Goal: Task Accomplishment & Management: Use online tool/utility

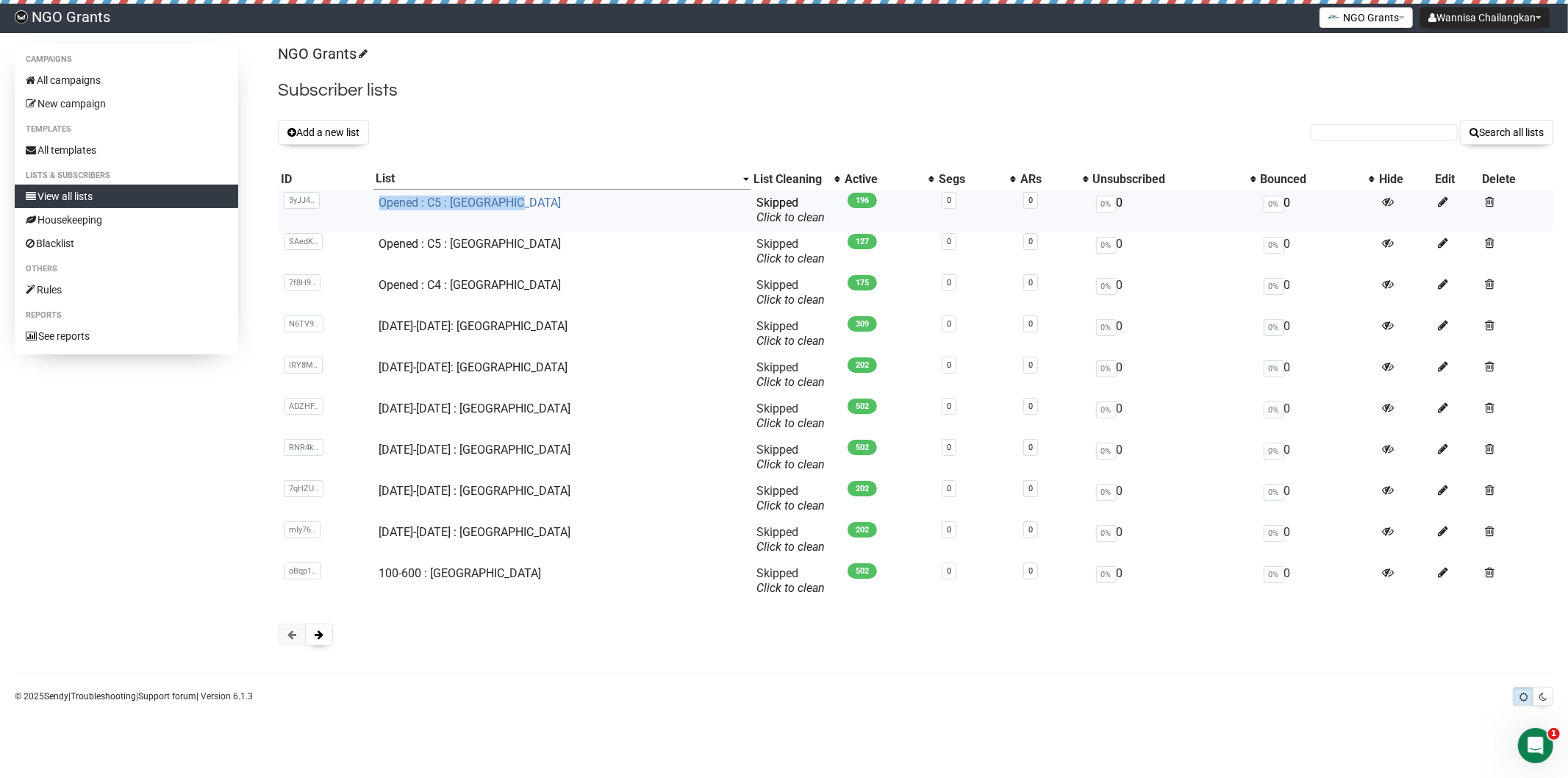
click at [390, 201] on td "Opened : C5 : Philippines" at bounding box center [563, 210] width 378 height 41
copy link "Opened : C4 : Pakistan"
drag, startPoint x: 496, startPoint y: 283, endPoint x: 390, endPoint y: 284, distance: 106.0
click at [390, 284] on td "Opened : C4 : Pakistan" at bounding box center [563, 293] width 378 height 41
click at [354, 130] on button "Add a new list" at bounding box center [324, 132] width 91 height 25
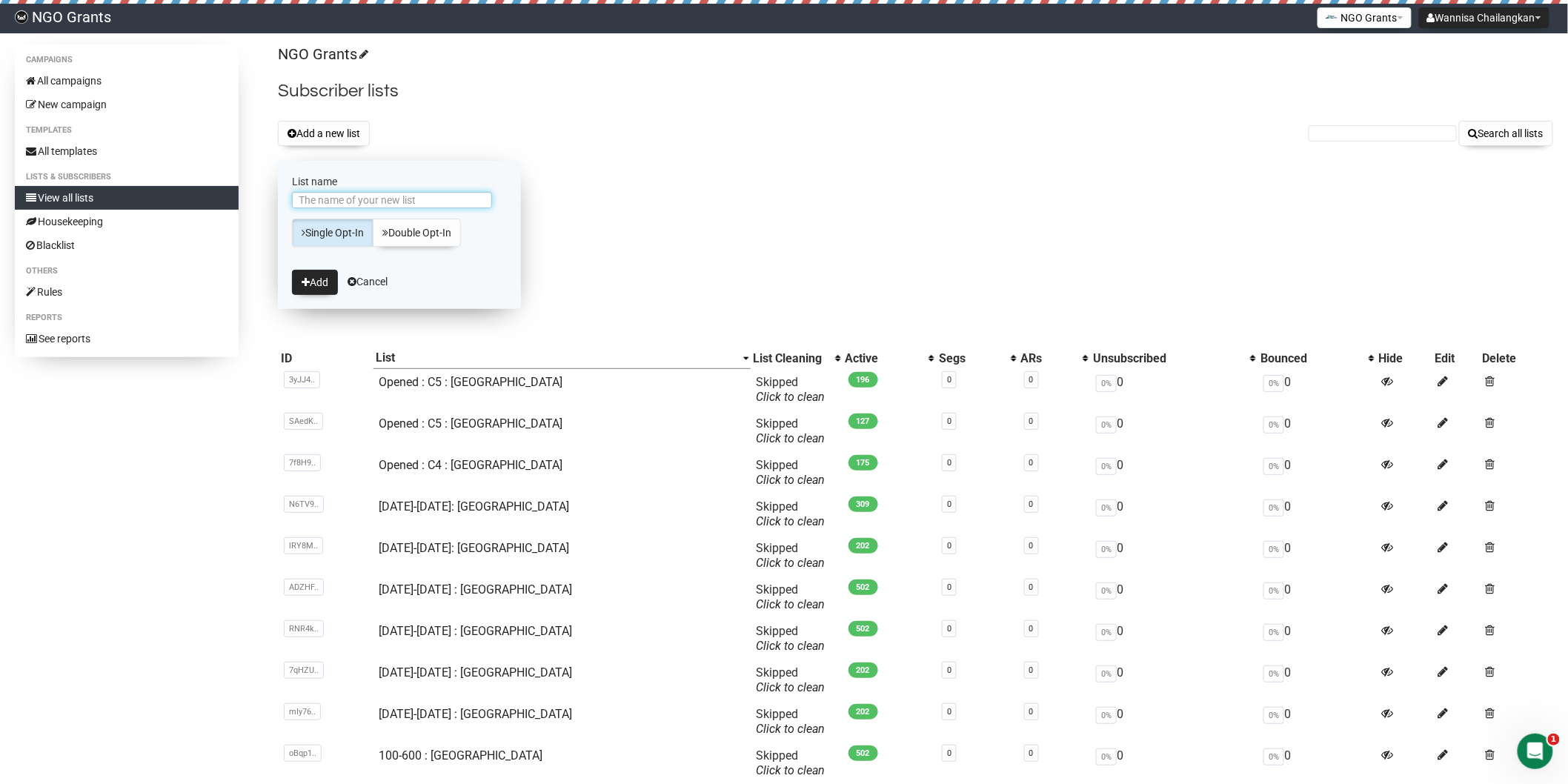
paste input "Opened : C4 : Pakistan"
click at [298, 202] on input "Opened : C4 : Pakistan" at bounding box center [392, 199] width 200 height 16
click at [377, 201] on input "New200 Opened : C4 : Pakistan" at bounding box center [392, 199] width 200 height 16
click at [374, 204] on input "New200 Opened : C4 : Pakistan" at bounding box center [392, 199] width 200 height 16
click at [410, 200] on input "New200 Opened300 : C4 : Pakistan" at bounding box center [392, 199] width 200 height 16
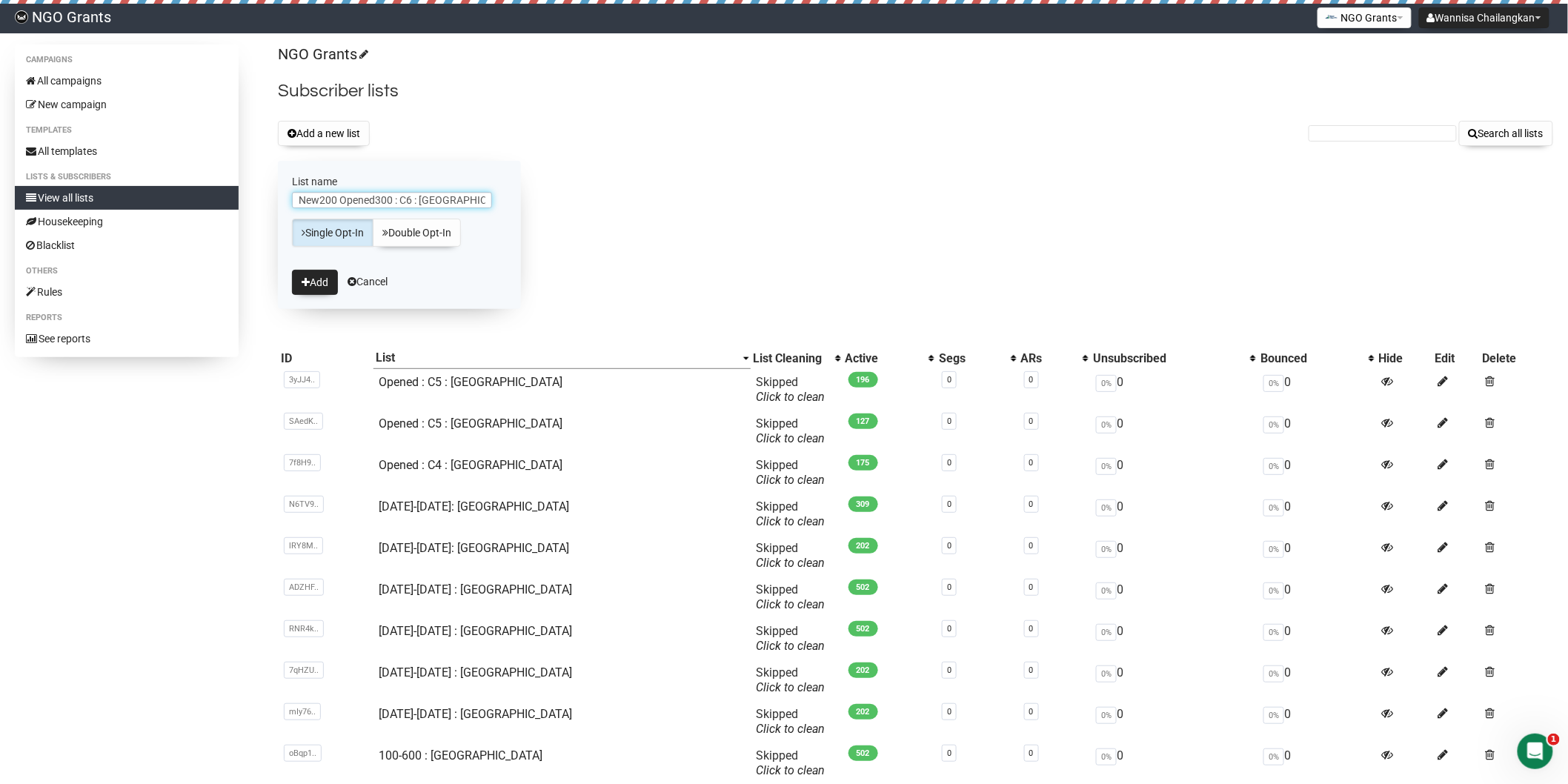
type input "New200 Opened300 : C6 : [GEOGRAPHIC_DATA]"
click at [321, 284] on button "Add" at bounding box center [315, 282] width 46 height 25
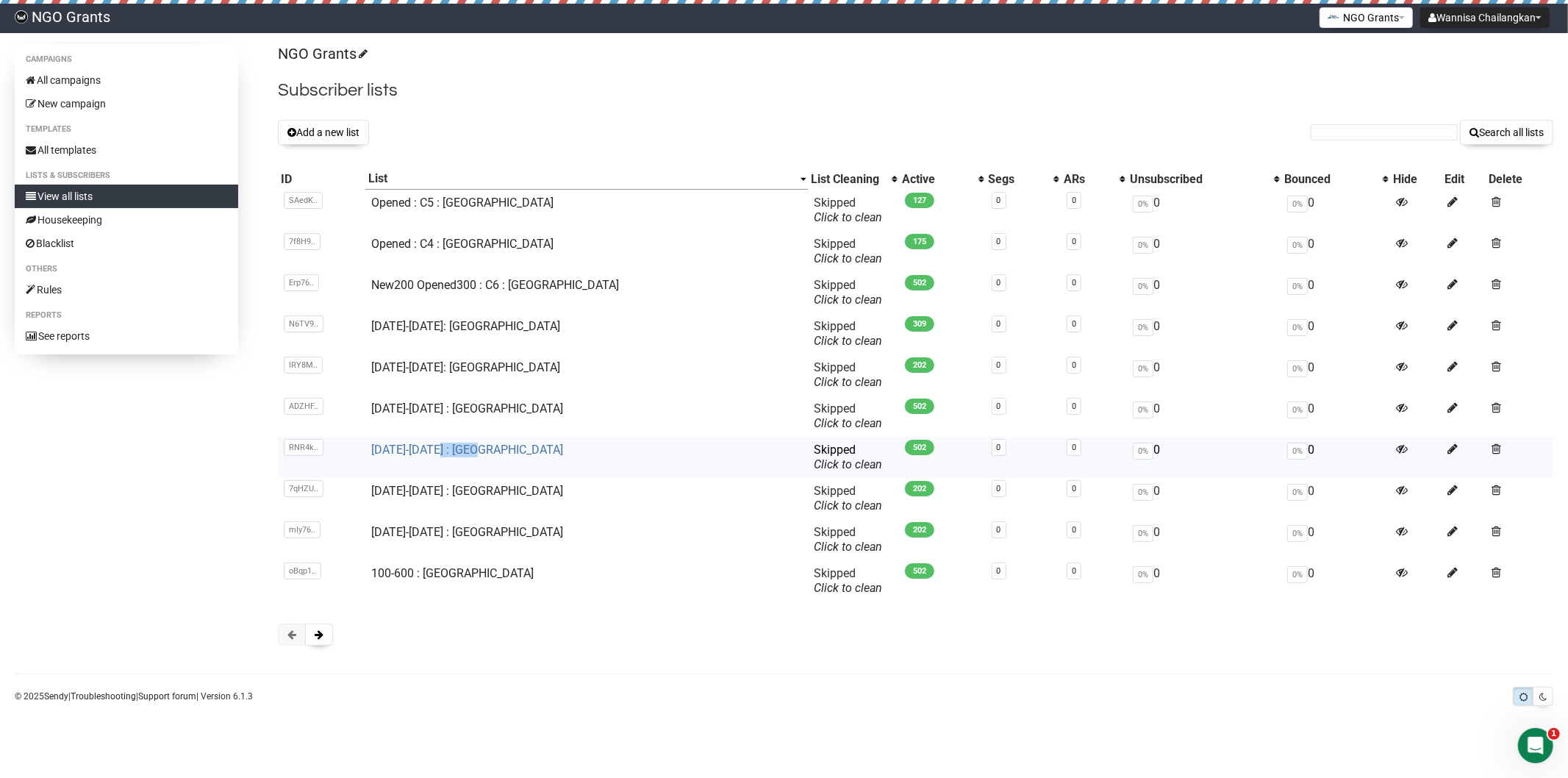
copy link "Malaysia"
drag, startPoint x: 491, startPoint y: 452, endPoint x: 447, endPoint y: 452, distance: 44.0
click at [447, 452] on td "[DATE]-[DATE] : [GEOGRAPHIC_DATA]" at bounding box center [587, 457] width 443 height 41
click at [340, 138] on button "Add a new list" at bounding box center [324, 132] width 91 height 25
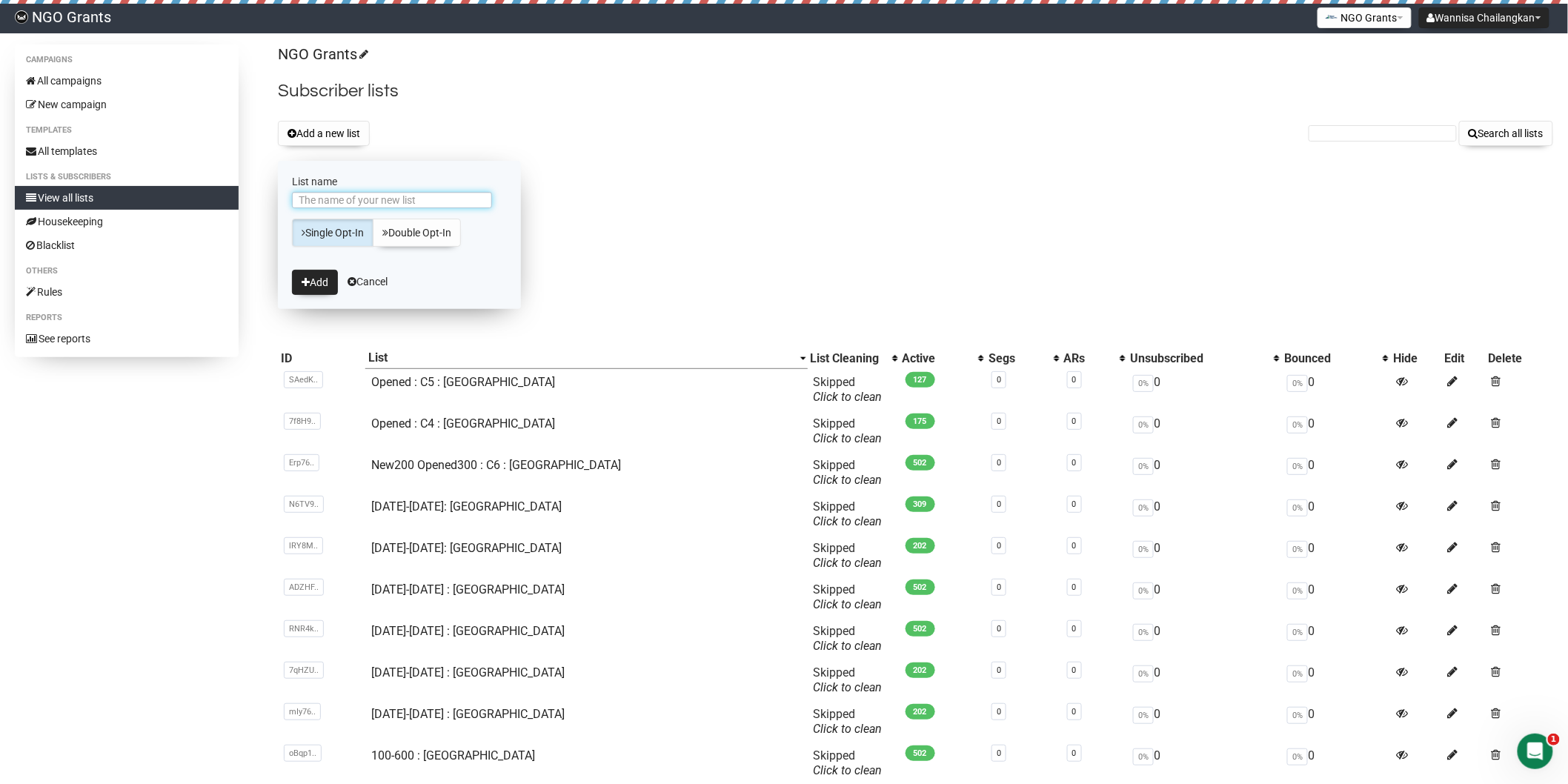
paste input "Malaysia"
click at [302, 202] on input "Malaysia" at bounding box center [392, 199] width 200 height 16
type input "New 251 Opened249 : Malaysia"
click at [309, 279] on button "Add" at bounding box center [315, 282] width 46 height 25
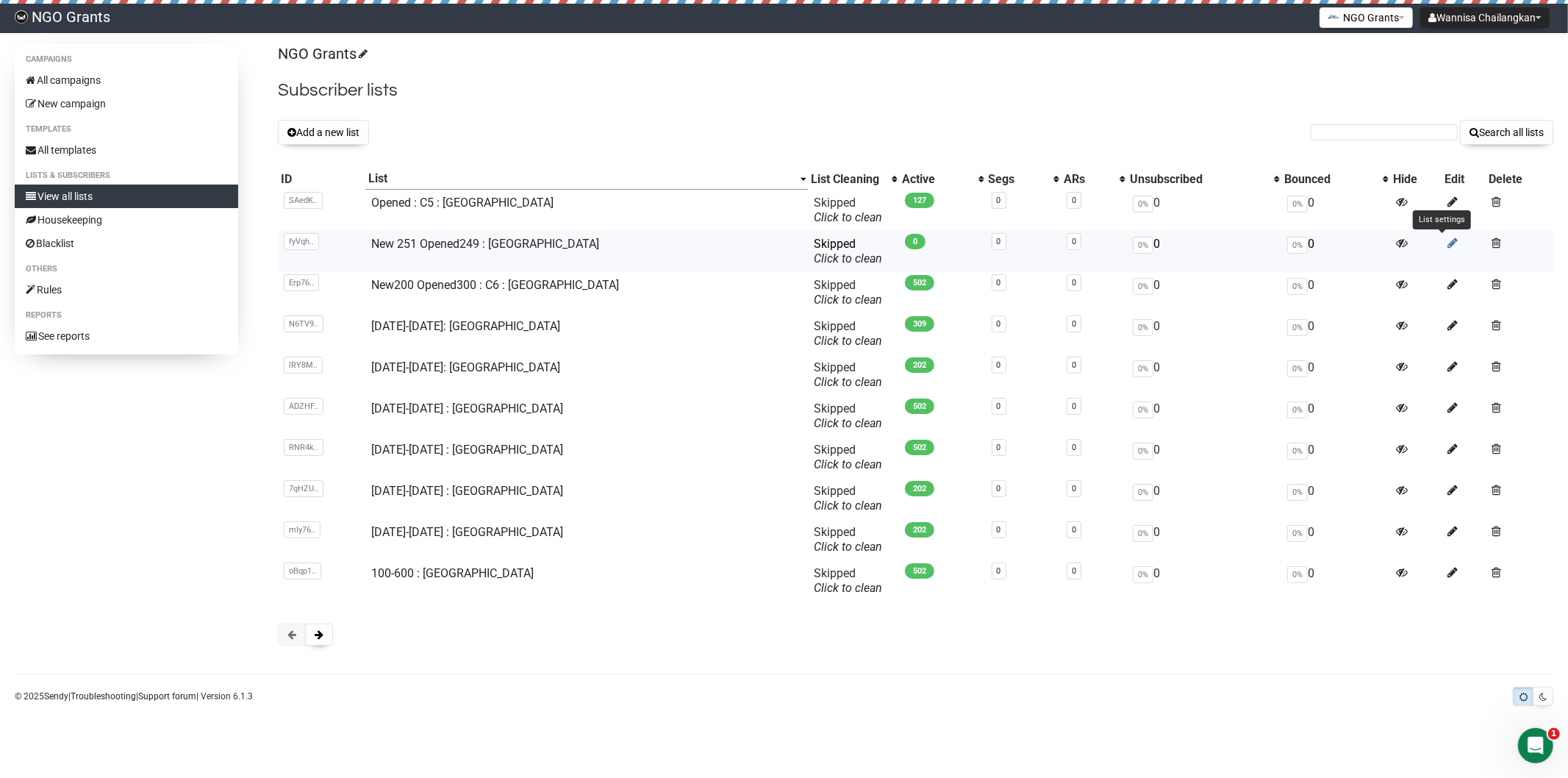
click at [1447, 240] on icon at bounding box center [1453, 243] width 11 height 12
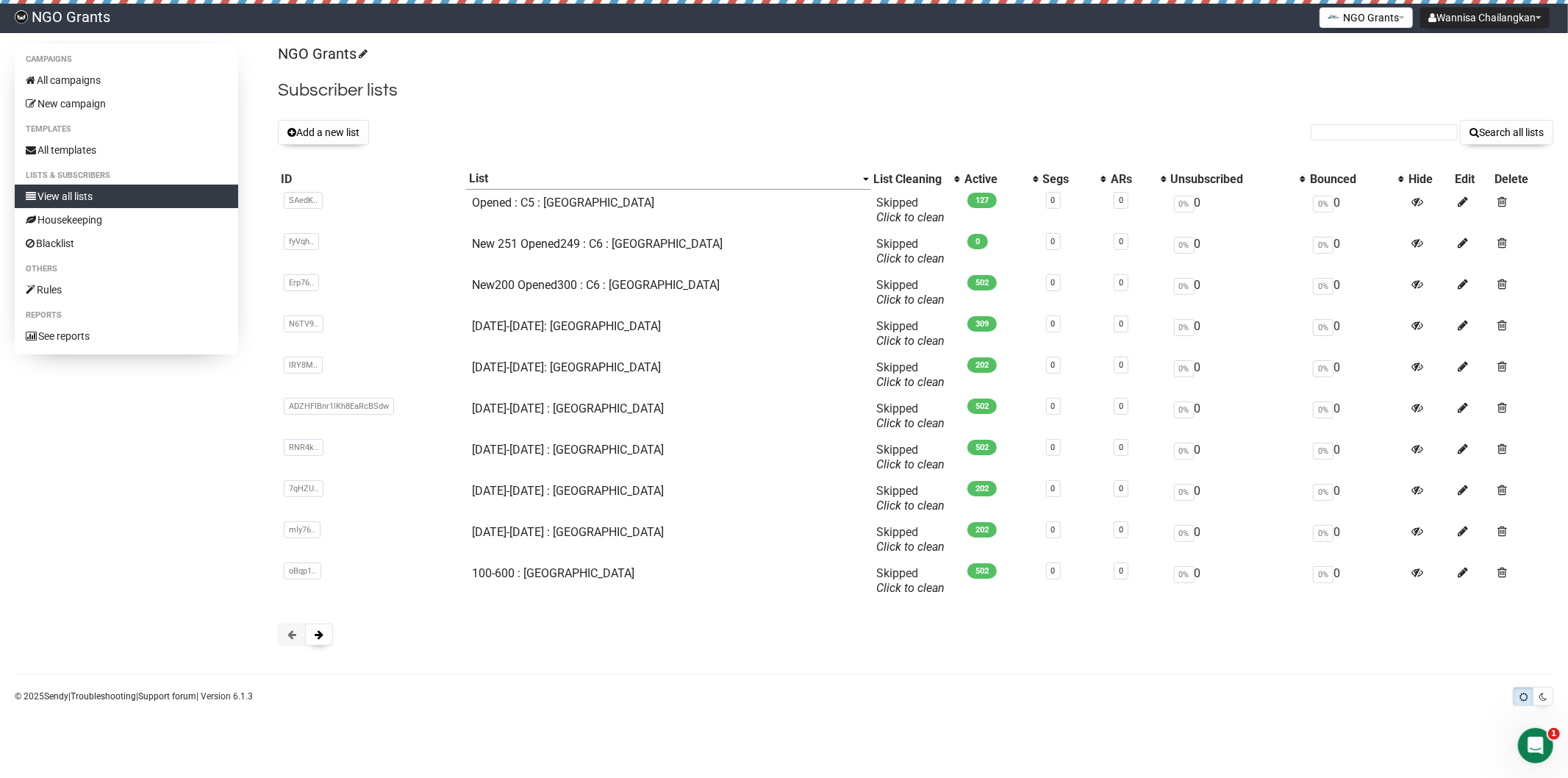
click at [813, 52] on p "NGO Grants" at bounding box center [916, 54] width 1275 height 20
click at [665, 240] on link "New 251 Opened249 : C6 : [GEOGRAPHIC_DATA]" at bounding box center [597, 243] width 251 height 14
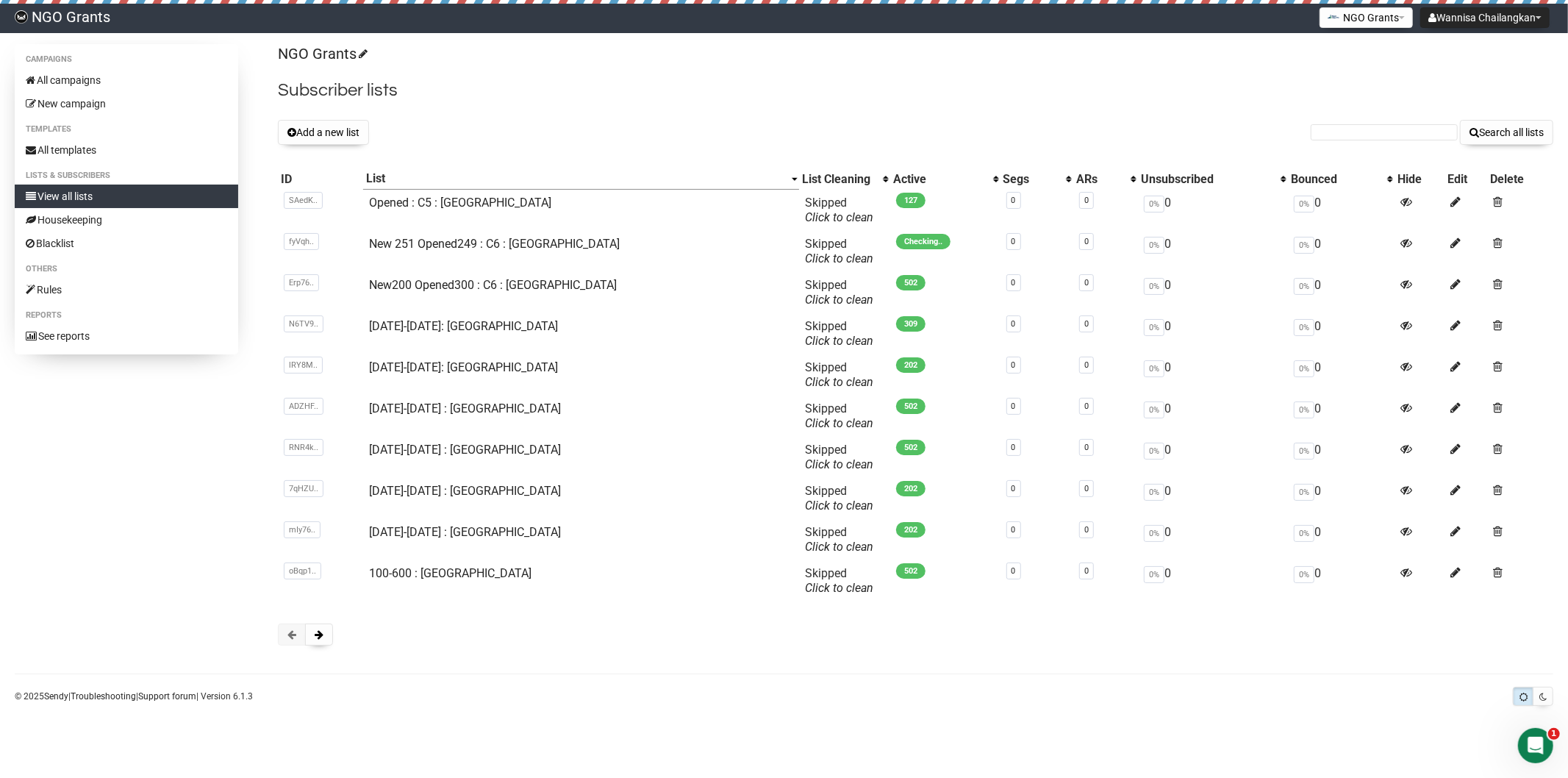
click at [770, 695] on div "Campaigns All campaigns New campaign Templates All templates Lists & subscriber…" at bounding box center [784, 377] width 1568 height 667
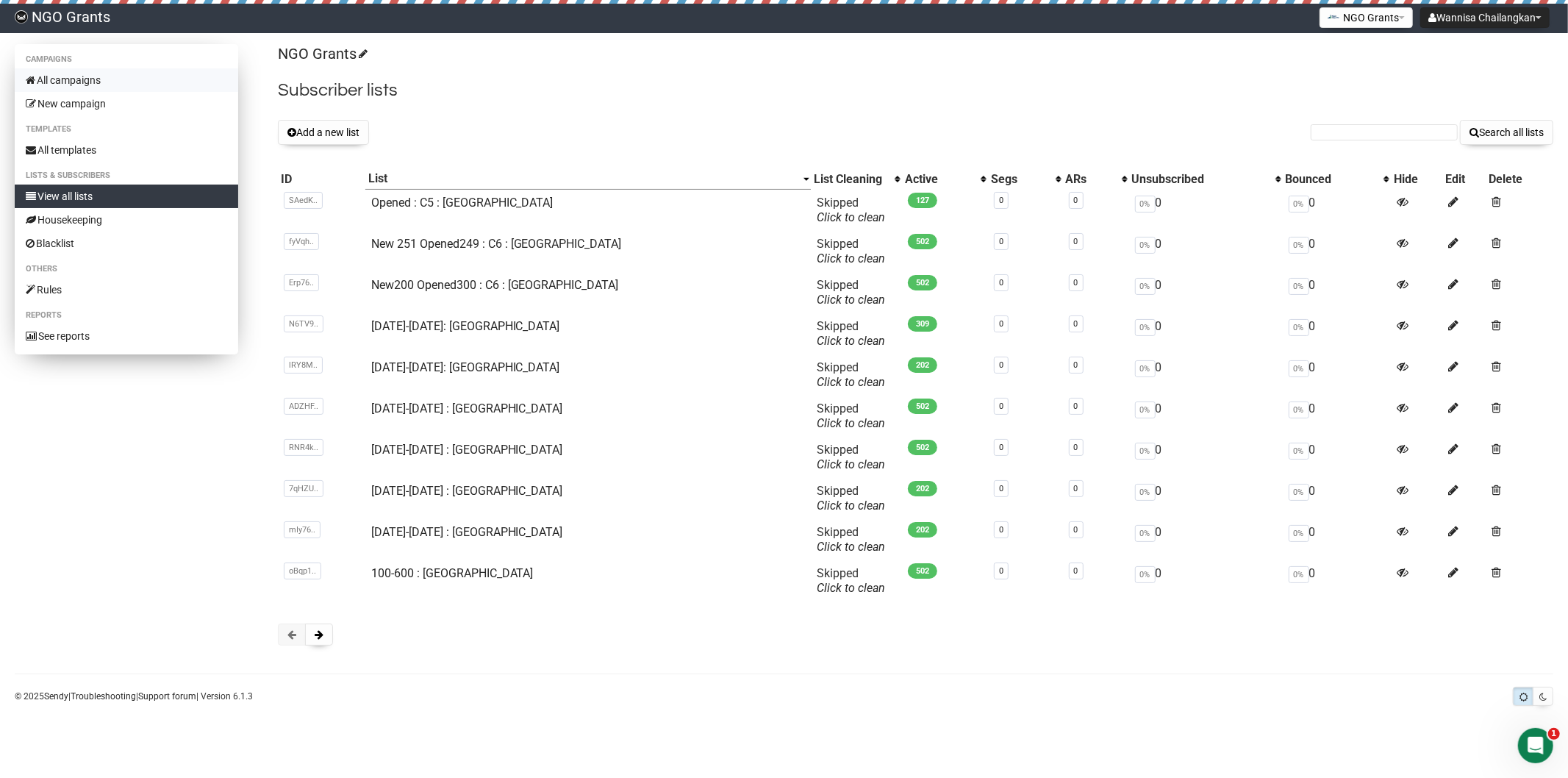
click at [126, 85] on link "All campaigns" at bounding box center [126, 80] width 224 height 24
drag, startPoint x: 513, startPoint y: 215, endPoint x: 371, endPoint y: 211, distance: 142.1
click at [371, 211] on tr "SAedK.. SAedKDi5BFBCr8cUdDvZ9g Opened : C5 : Pakistan Skipped You can be flagge…" at bounding box center [916, 210] width 1275 height 41
copy tr "SAedKDi5BFBCr8cUdDvZ9g Opened : C5 : [GEOGRAPHIC_DATA]"
click at [313, 131] on button "Add a new list" at bounding box center [324, 132] width 91 height 25
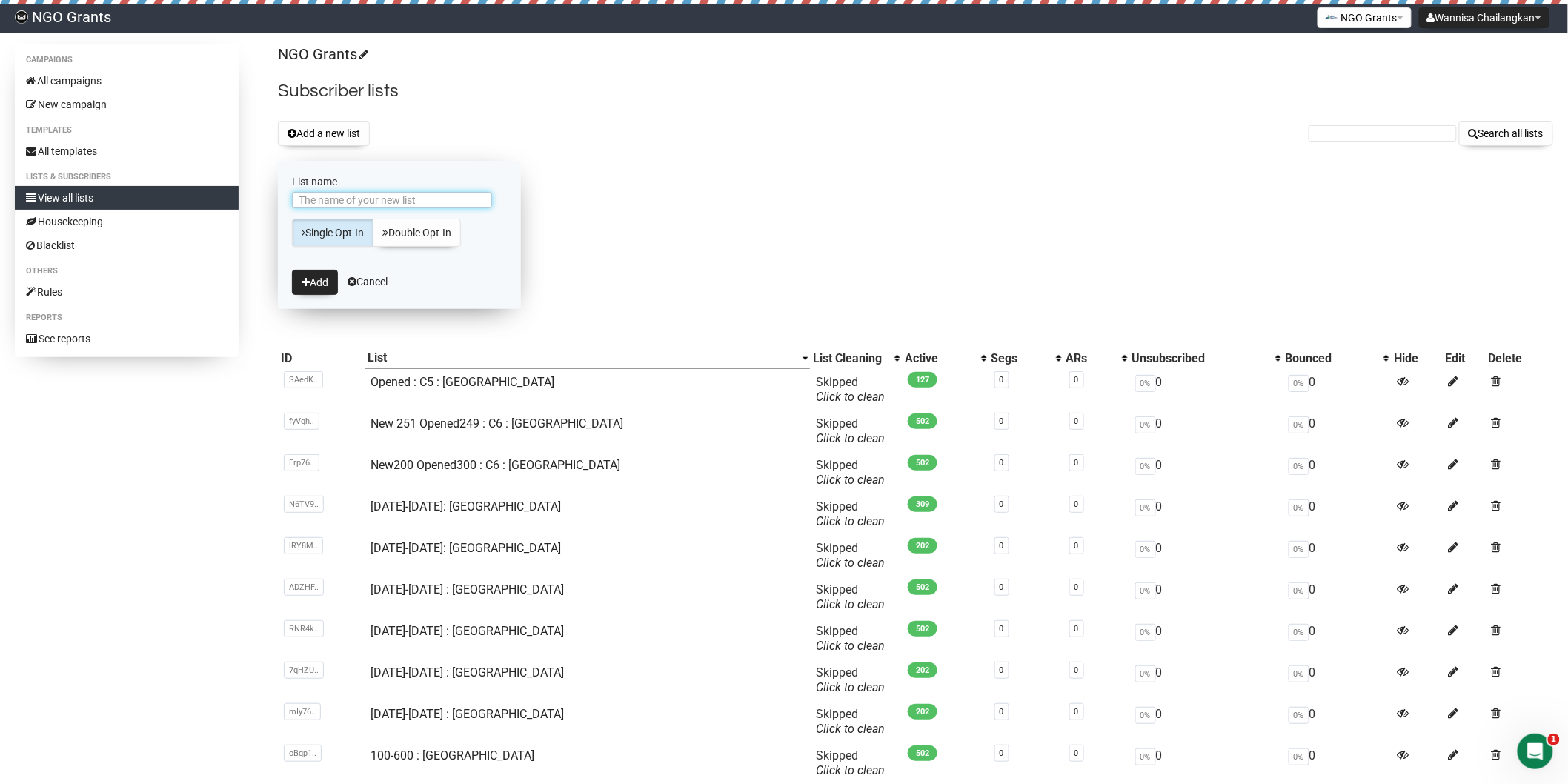
click at [403, 197] on input "List name" at bounding box center [392, 199] width 200 height 16
paste input "Opened : C5 : [GEOGRAPHIC_DATA]"
drag, startPoint x: 321, startPoint y: 201, endPoint x: 264, endPoint y: 209, distance: 57.6
click at [264, 209] on div "Campaigns All campaigns New campaign Templates All templates Lists & subscriber…" at bounding box center [783, 443] width 1538 height 799
drag, startPoint x: 364, startPoint y: 202, endPoint x: 432, endPoint y: 207, distance: 68.2
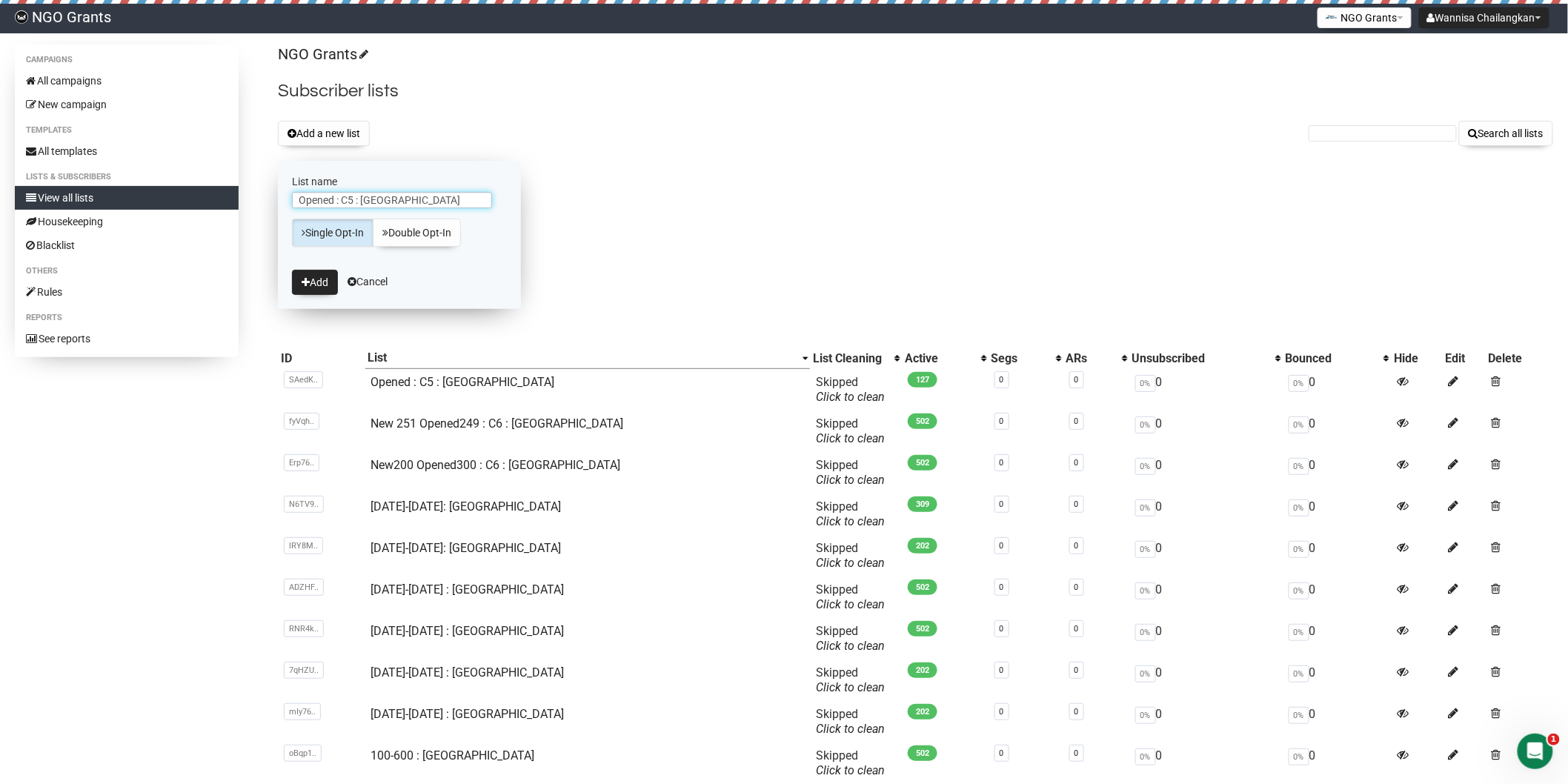
click at [432, 207] on input "Opened : C5 : [GEOGRAPHIC_DATA]" at bounding box center [392, 199] width 200 height 16
drag, startPoint x: 335, startPoint y: 198, endPoint x: 289, endPoint y: 201, distance: 46.1
click at [289, 201] on form "List name Opened : C5 : Philippines Single Opt-In Double Opt-In Add Cancel" at bounding box center [400, 235] width 243 height 148
click at [352, 197] on input "Opened : C5 : Philippines" at bounding box center [392, 199] width 200 height 16
click at [334, 202] on input "Opened : C5 : Philippines" at bounding box center [392, 199] width 200 height 16
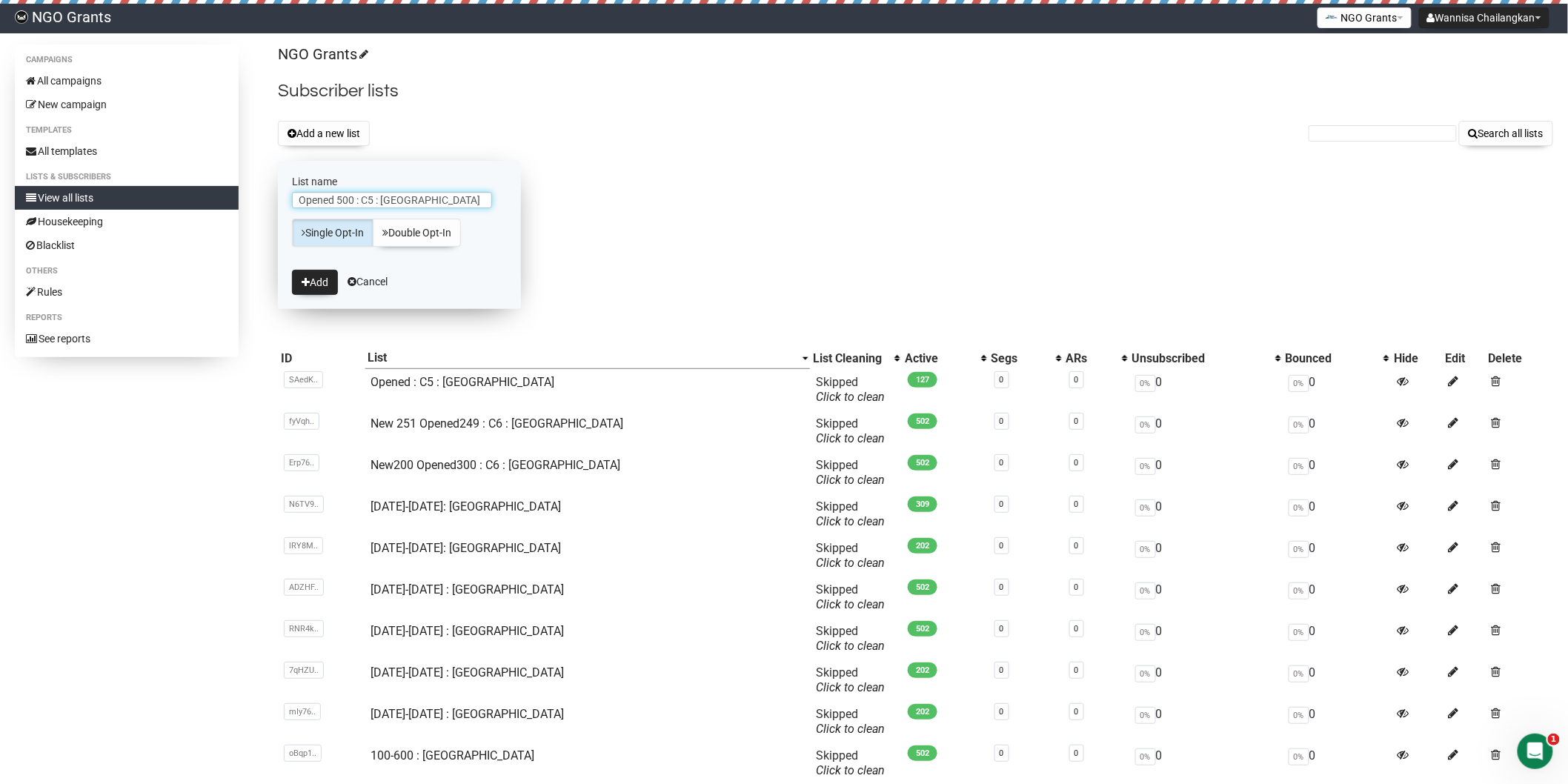
click at [337, 200] on input "Opened 500 : C5 : Philippines" at bounding box center [392, 199] width 200 height 16
click at [371, 196] on input "Opened500 : C5 : Philippines" at bounding box center [392, 199] width 200 height 16
type input "Opened500 : C7 L4 : Philippines"
click at [320, 281] on button "Add" at bounding box center [315, 282] width 46 height 25
